Goal: Information Seeking & Learning: Learn about a topic

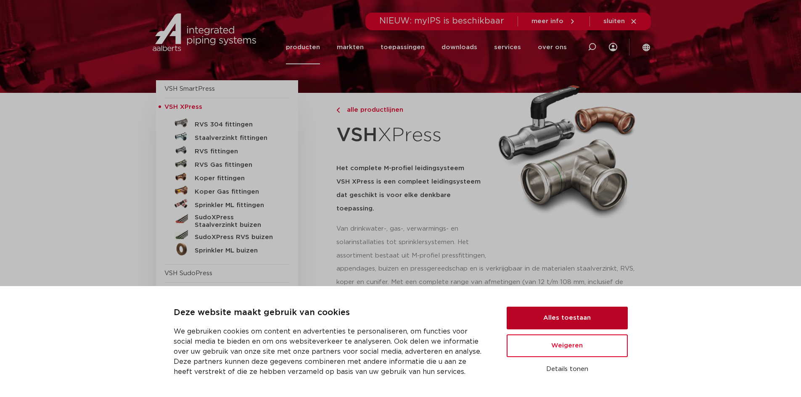
click at [557, 321] on button "Alles toestaan" at bounding box center [567, 318] width 121 height 23
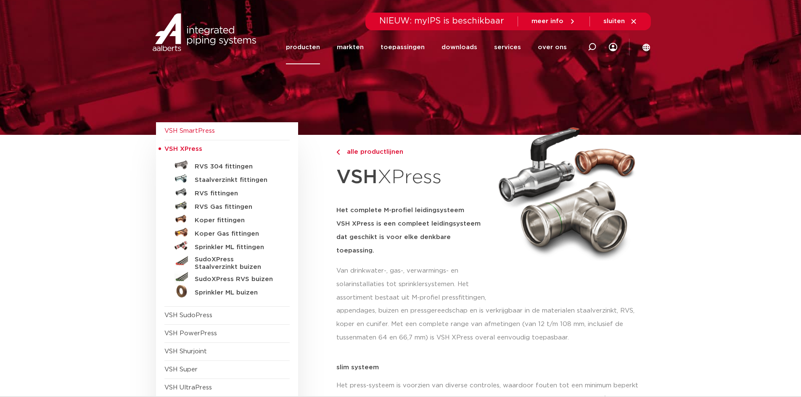
click at [201, 127] on span "VSH SmartPress" at bounding box center [226, 131] width 125 height 18
click at [218, 248] on h5 "Sprinkler ML fittingen" at bounding box center [236, 248] width 83 height 8
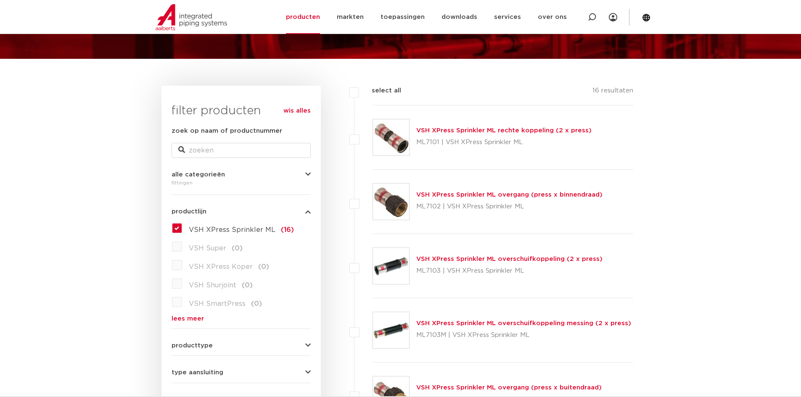
scroll to position [84, 0]
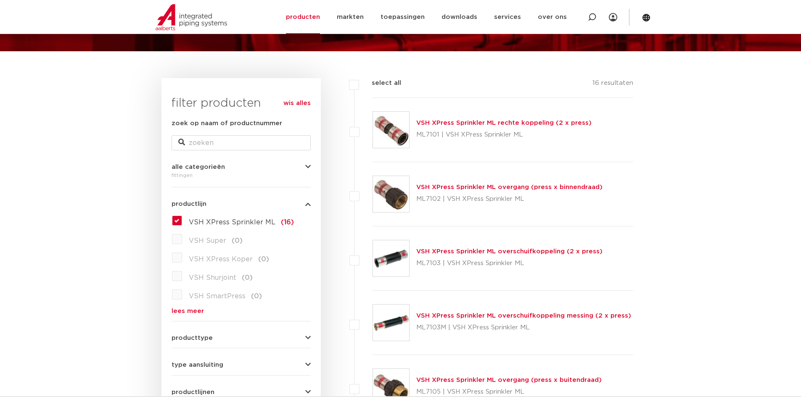
click at [484, 248] on div "VSH XPress Sprinkler ML overschuifkoppeling (2 x press) ML7103 | VSH XPress Spr…" at bounding box center [509, 259] width 186 height 24
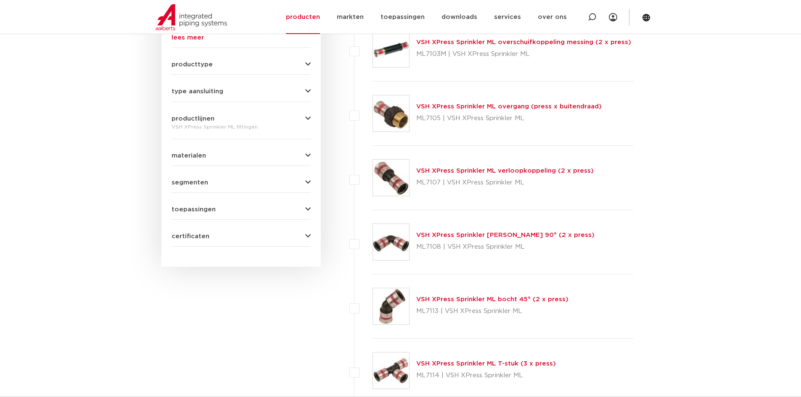
scroll to position [378, 0]
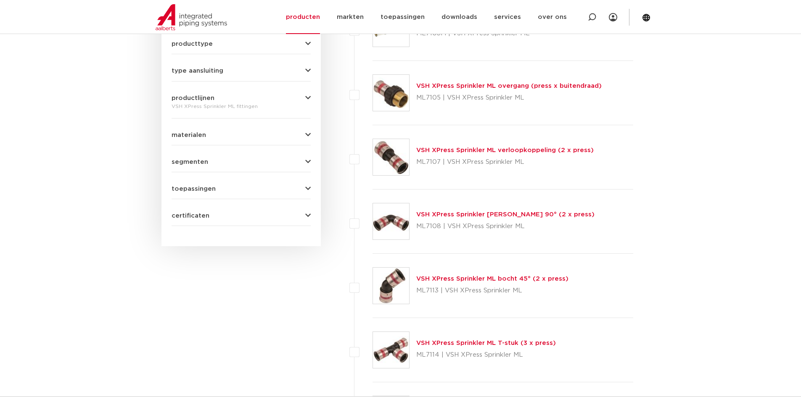
click at [196, 188] on span "toepassingen" at bounding box center [194, 189] width 44 height 6
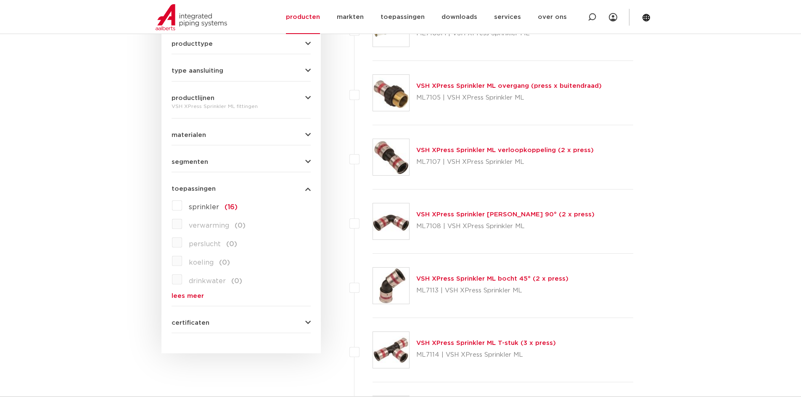
click at [188, 182] on div "toepassingen sprinkler (16) verwarming (0) perslucht (0) koeling (0) drinkwater…" at bounding box center [241, 239] width 139 height 120
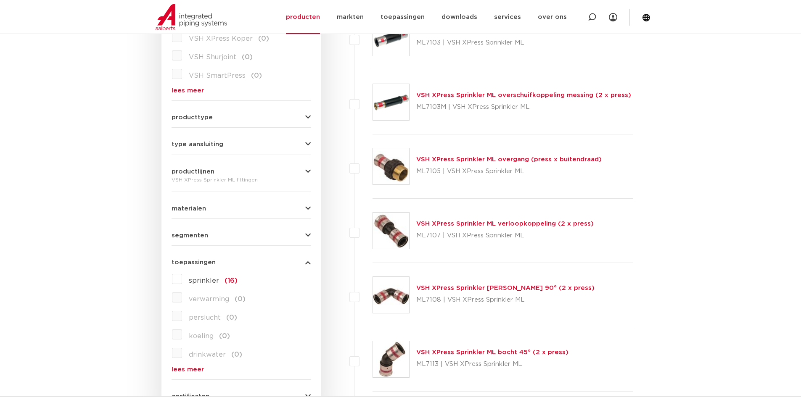
scroll to position [294, 0]
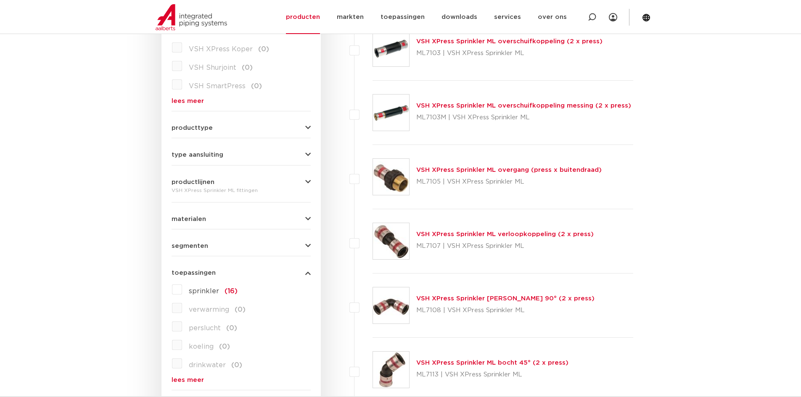
click at [205, 126] on span "producttype" at bounding box center [192, 128] width 41 height 6
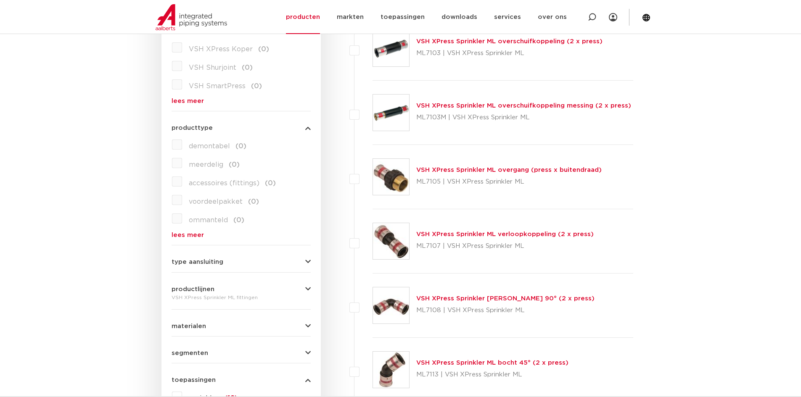
click at [205, 126] on span "producttype" at bounding box center [192, 128] width 41 height 6
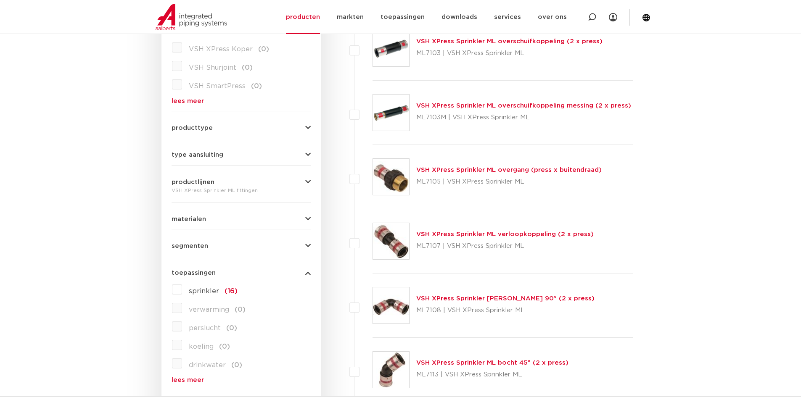
click at [212, 156] on span "type aansluiting" at bounding box center [198, 155] width 52 height 6
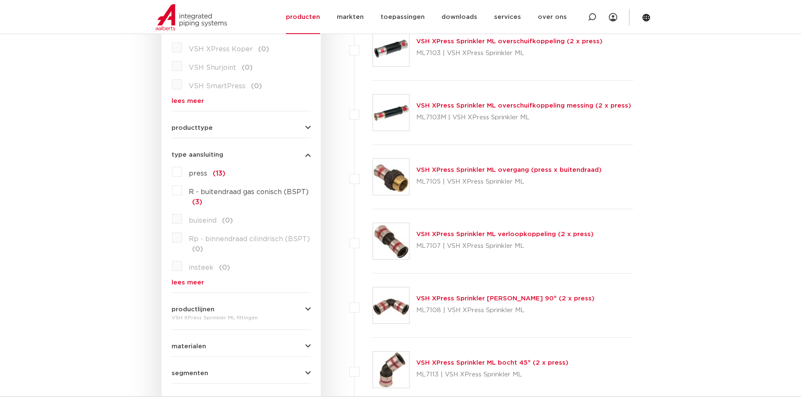
click at [212, 156] on span "type aansluiting" at bounding box center [198, 155] width 52 height 6
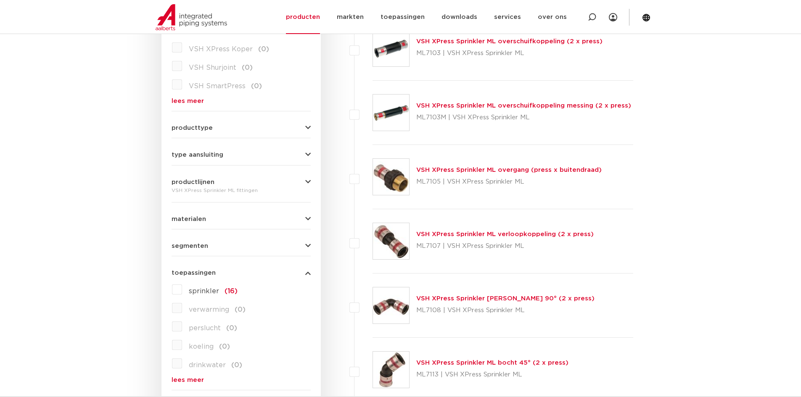
click at [215, 217] on button "materialen" at bounding box center [241, 219] width 139 height 6
click at [214, 253] on form "zoek op naam of productnummer alle categorieën fittingen fittingen afsluiters b…" at bounding box center [241, 162] width 139 height 509
click at [215, 249] on button "segmenten" at bounding box center [241, 246] width 139 height 6
click at [216, 249] on button "segmenten" at bounding box center [241, 246] width 139 height 6
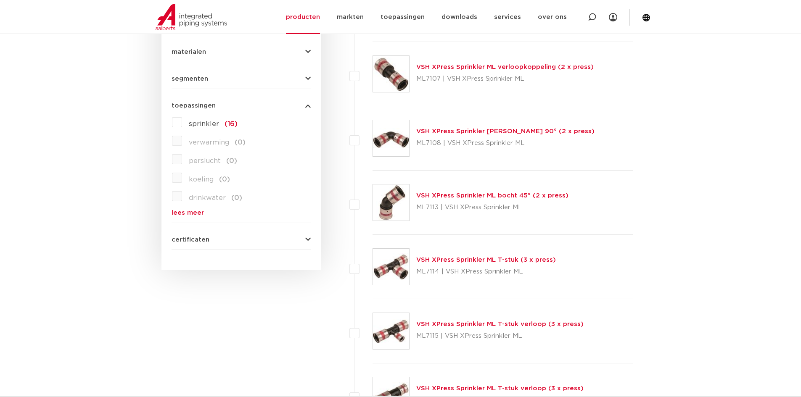
scroll to position [463, 0]
click at [219, 241] on button "certificaten" at bounding box center [241, 239] width 139 height 6
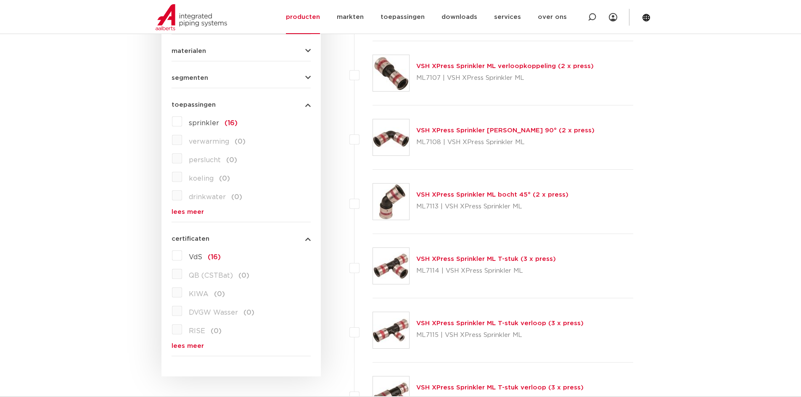
click at [219, 241] on button "certificaten" at bounding box center [241, 239] width 139 height 6
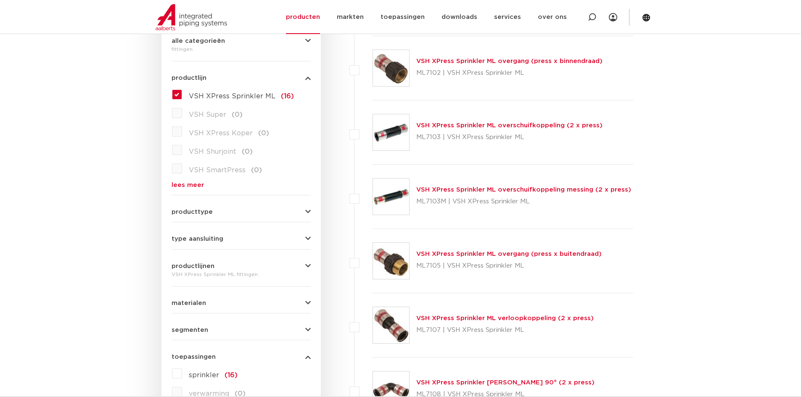
scroll to position [84, 0]
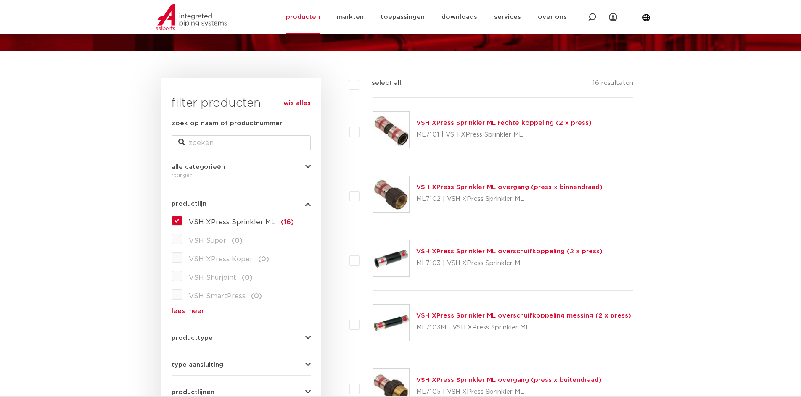
click at [473, 124] on link "VSH XPress Sprinkler ML rechte koppeling (2 x press)" at bounding box center [503, 123] width 175 height 6
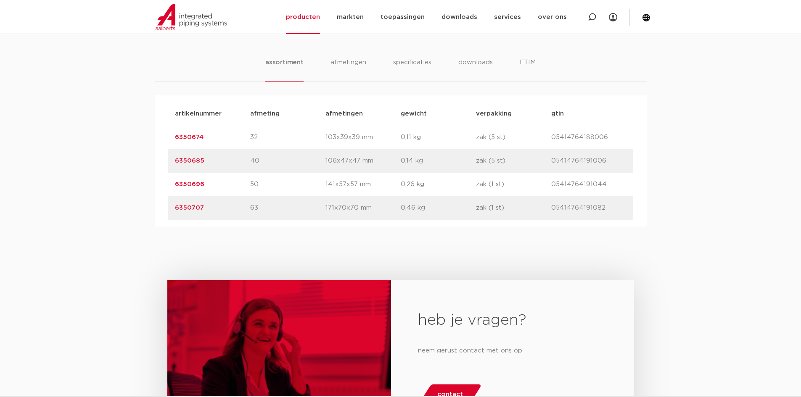
scroll to position [127, 0]
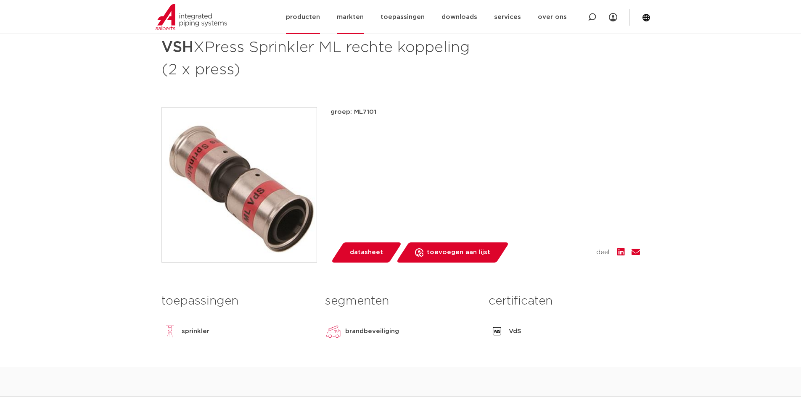
click at [362, 20] on link "markten" at bounding box center [350, 17] width 27 height 34
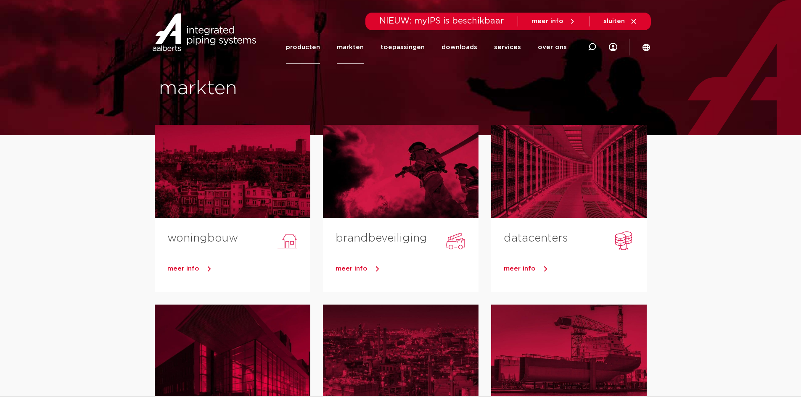
click at [304, 46] on link "producten" at bounding box center [303, 47] width 34 height 34
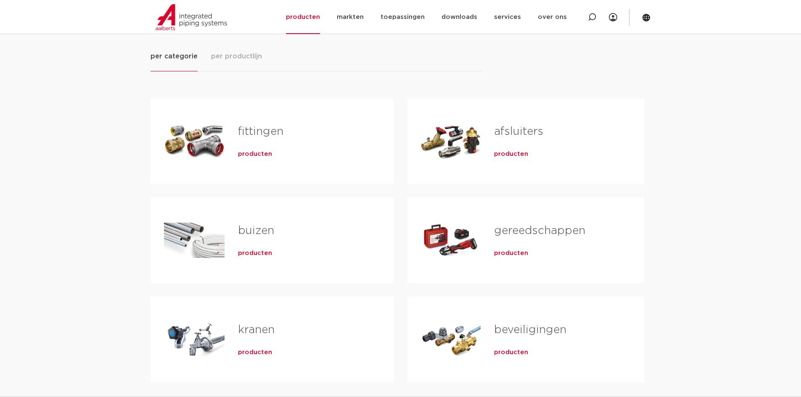
scroll to position [126, 0]
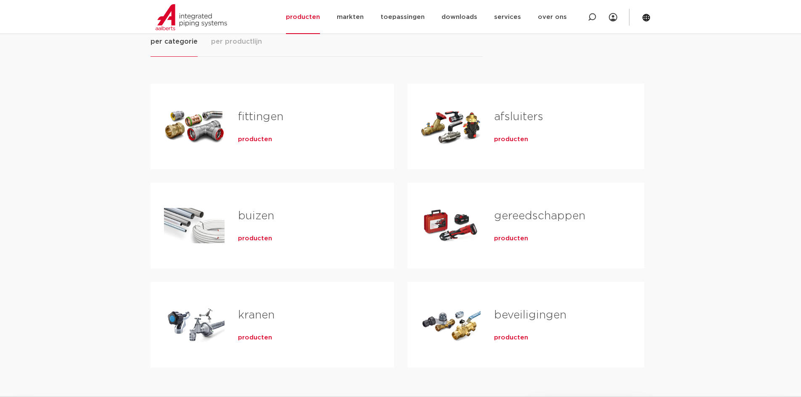
click at [551, 217] on link "gereedschappen" at bounding box center [539, 216] width 91 height 11
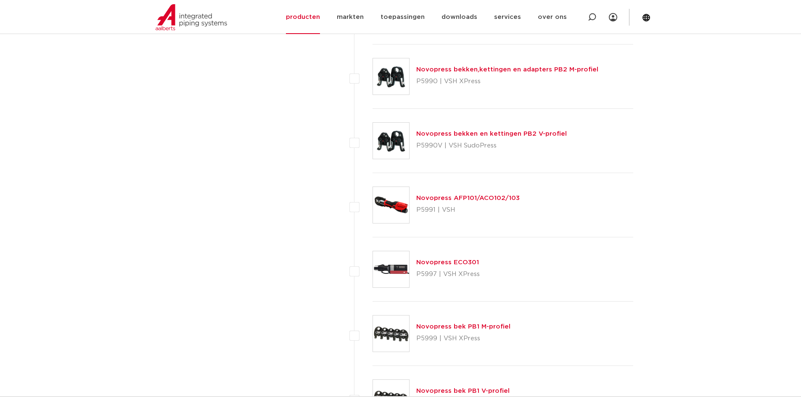
scroll to position [2523, 0]
